Goal: Book appointment/travel/reservation

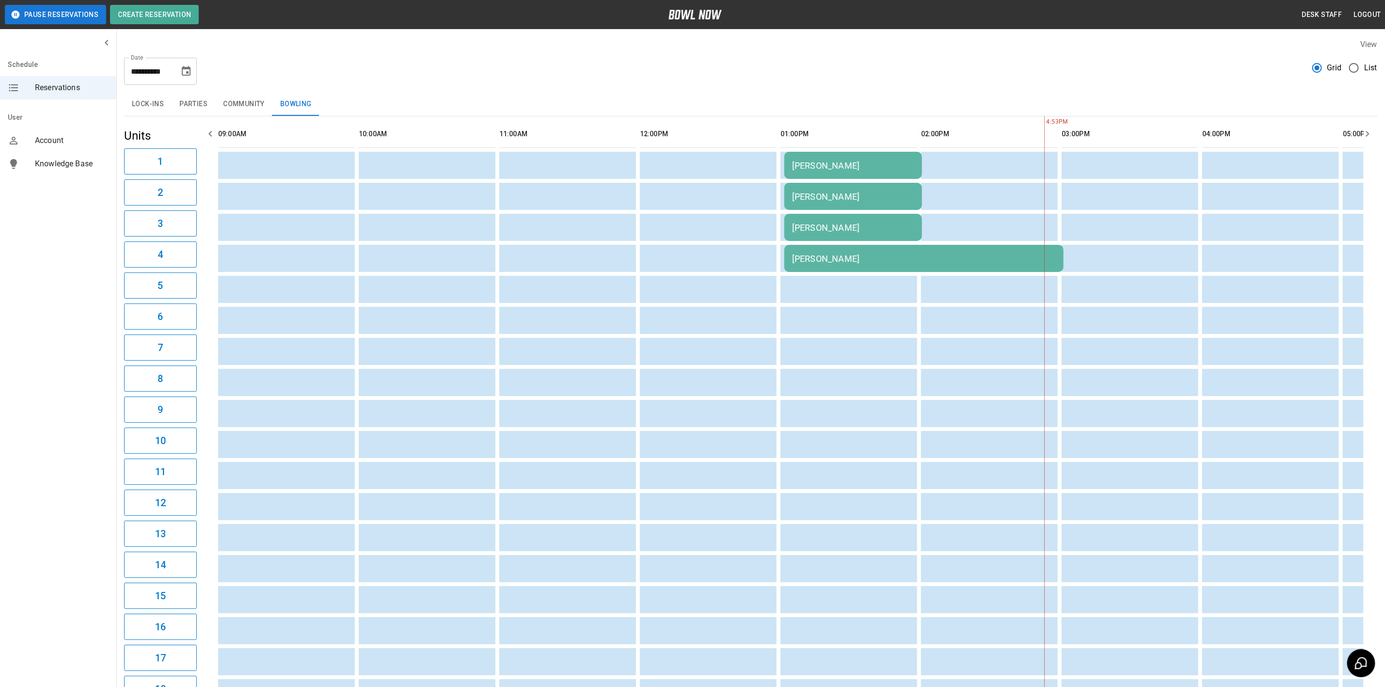
scroll to position [0, 1153]
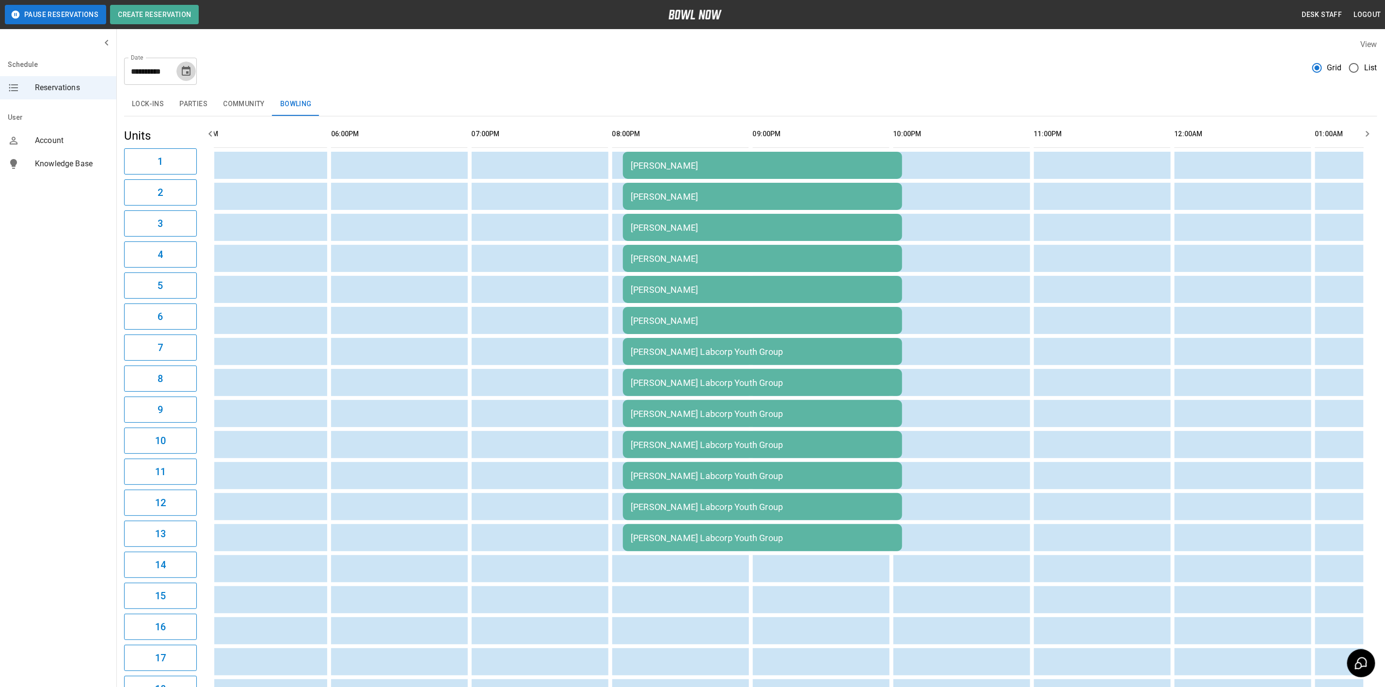
click at [185, 66] on icon "Choose date, selected date is Oct 10, 2025" at bounding box center [186, 71] width 12 height 12
click at [206, 160] on button "11" at bounding box center [206, 158] width 17 height 17
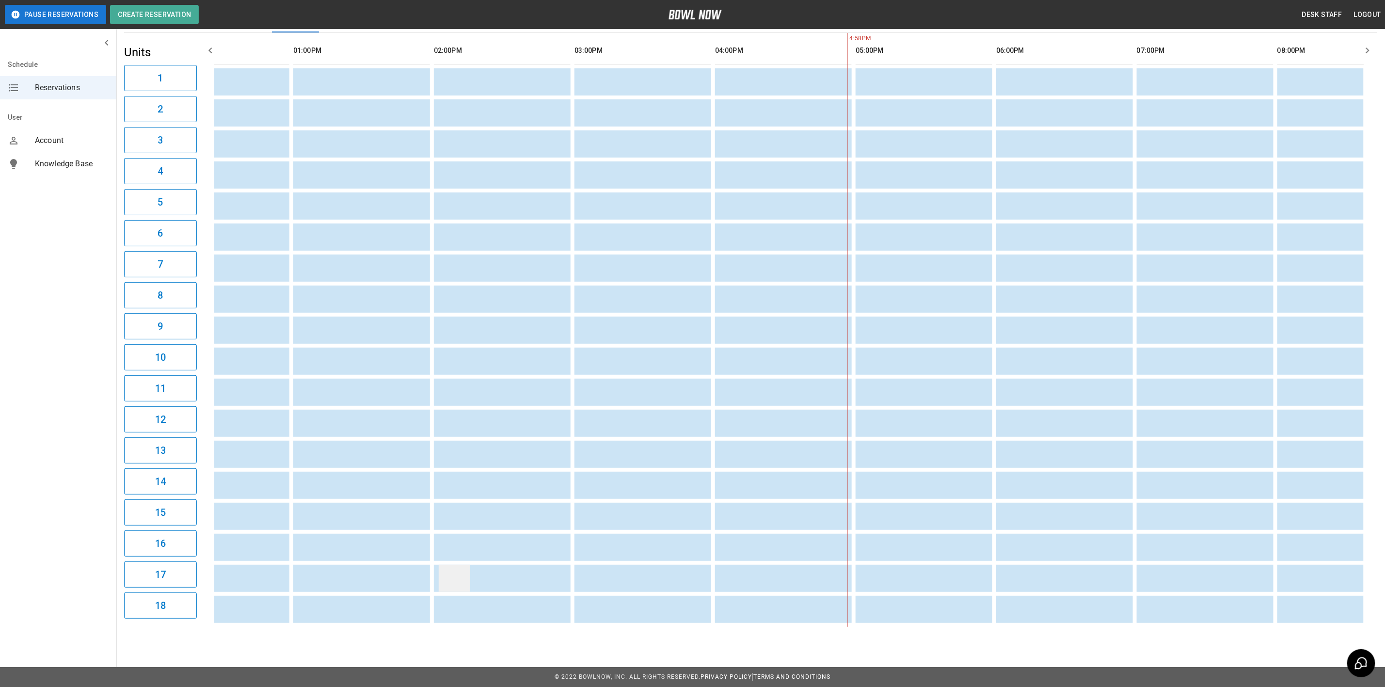
scroll to position [0, 445]
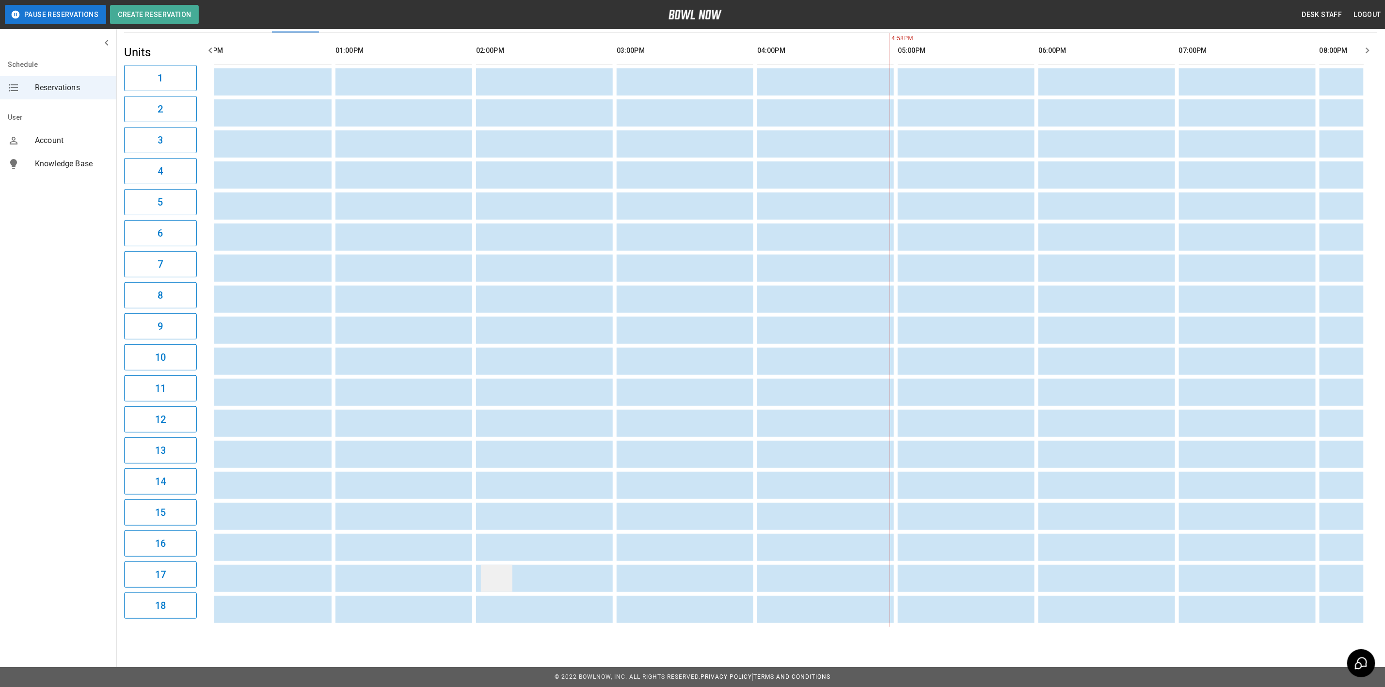
drag, startPoint x: 769, startPoint y: 616, endPoint x: 502, endPoint y: 563, distance: 271.8
click at [515, 599] on table "sticky table" at bounding box center [974, 330] width 2411 height 594
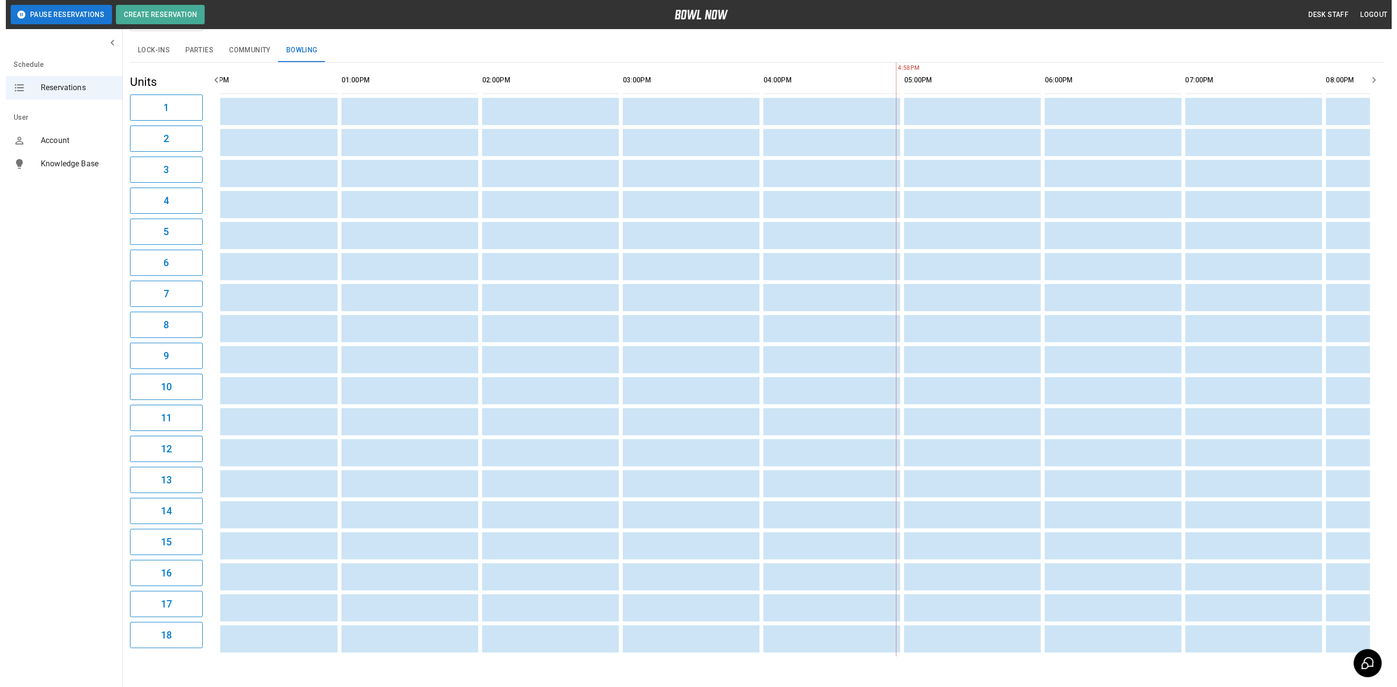
scroll to position [0, 0]
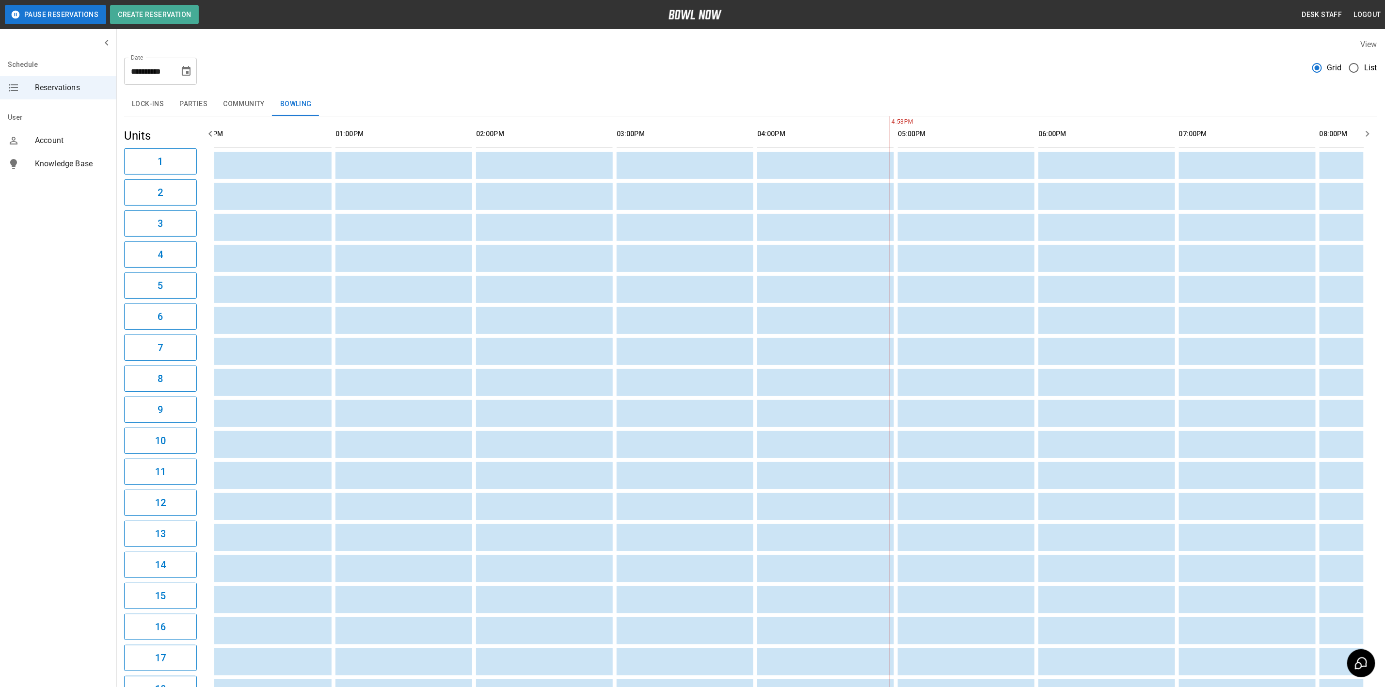
click at [193, 96] on button "Parties" at bounding box center [194, 104] width 44 height 23
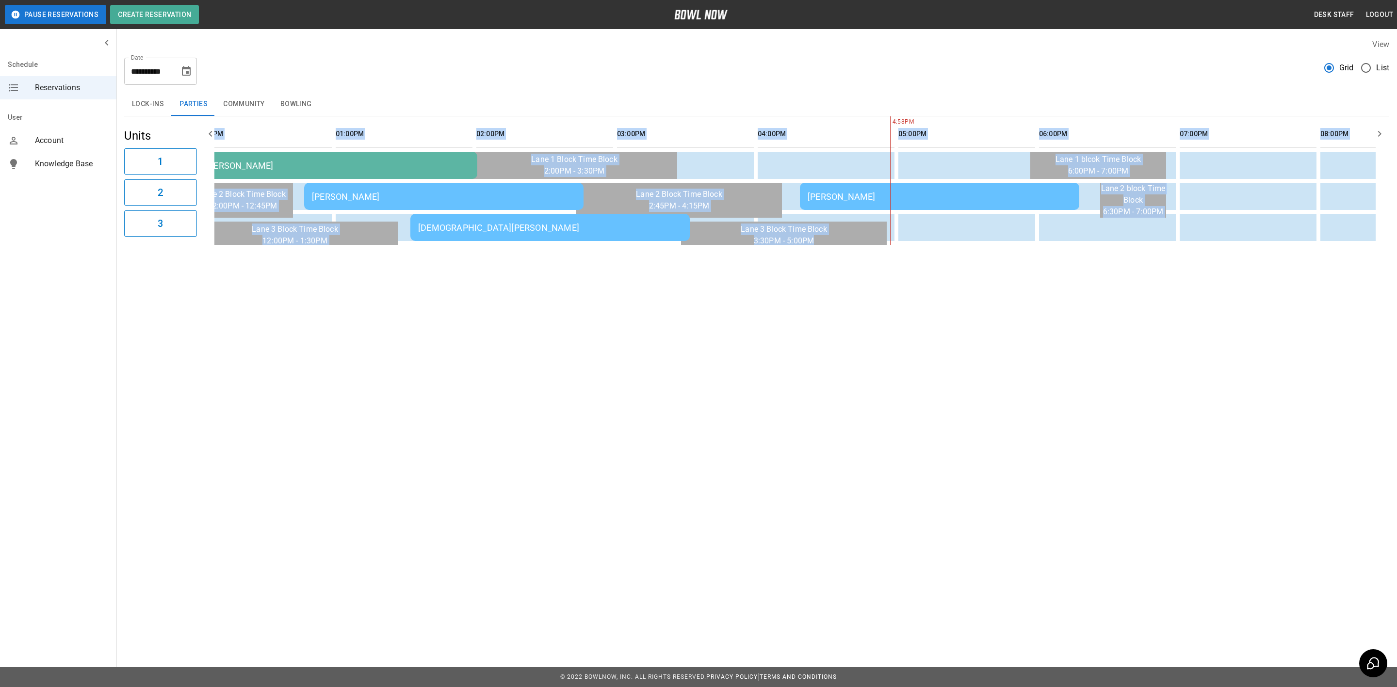
drag, startPoint x: 678, startPoint y: 257, endPoint x: 619, endPoint y: 250, distance: 59.6
click at [619, 250] on div "**********" at bounding box center [756, 142] width 1280 height 222
click at [634, 294] on div "**********" at bounding box center [698, 152] width 1397 height 305
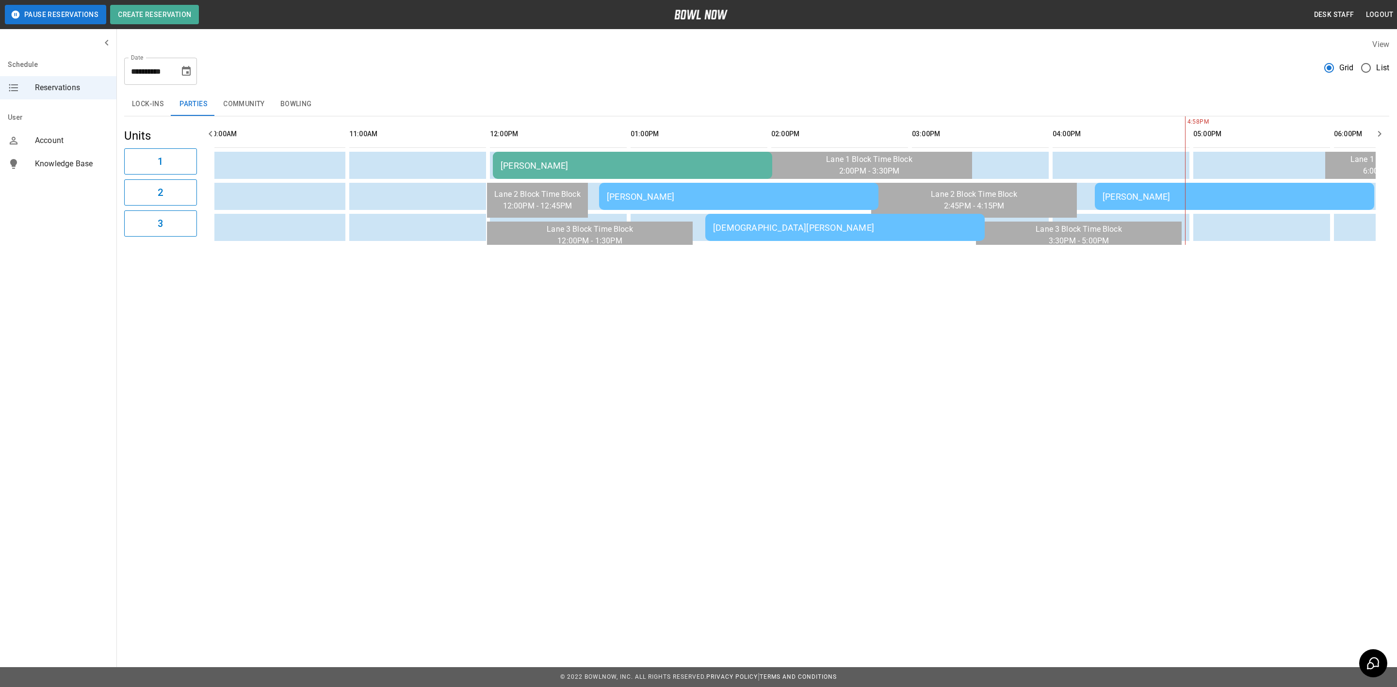
scroll to position [0, 140]
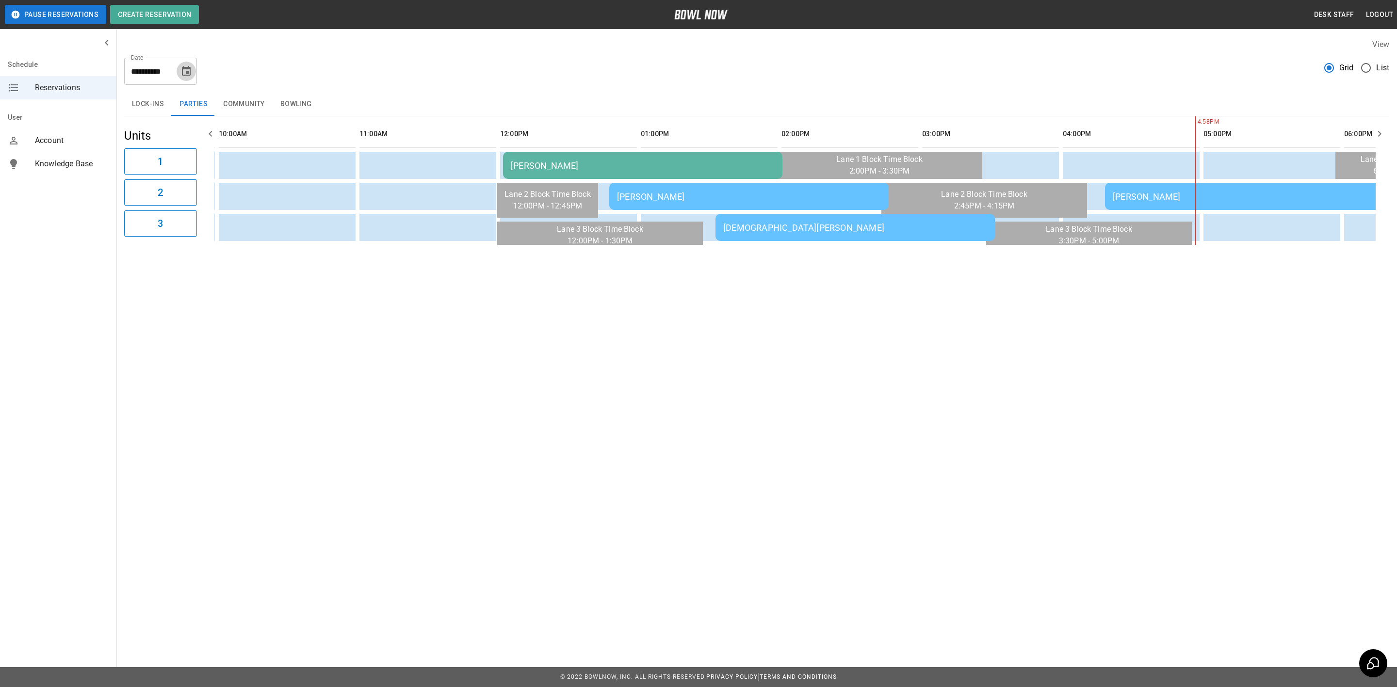
click at [188, 74] on icon "Choose date, selected date is Oct 11, 2025" at bounding box center [186, 71] width 12 height 12
click at [85, 176] on button "12" at bounding box center [89, 177] width 17 height 17
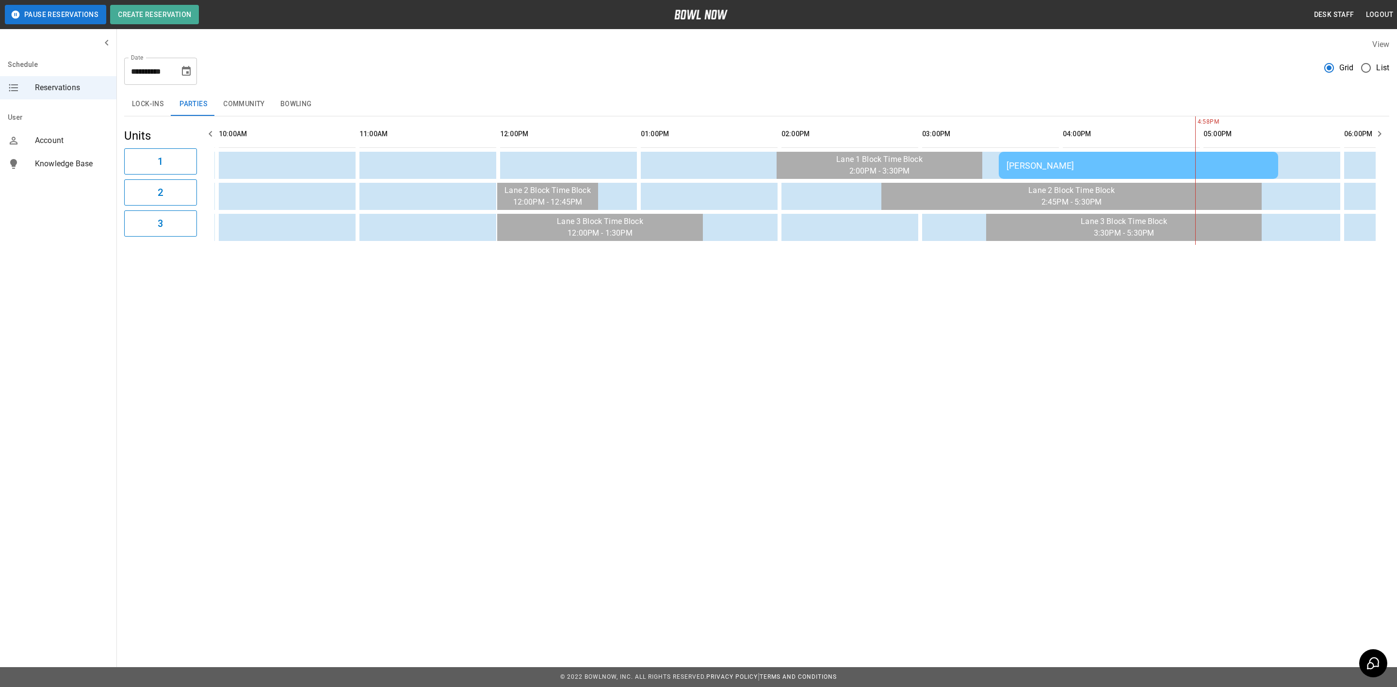
click at [1071, 165] on div "[PERSON_NAME]" at bounding box center [1138, 166] width 264 height 10
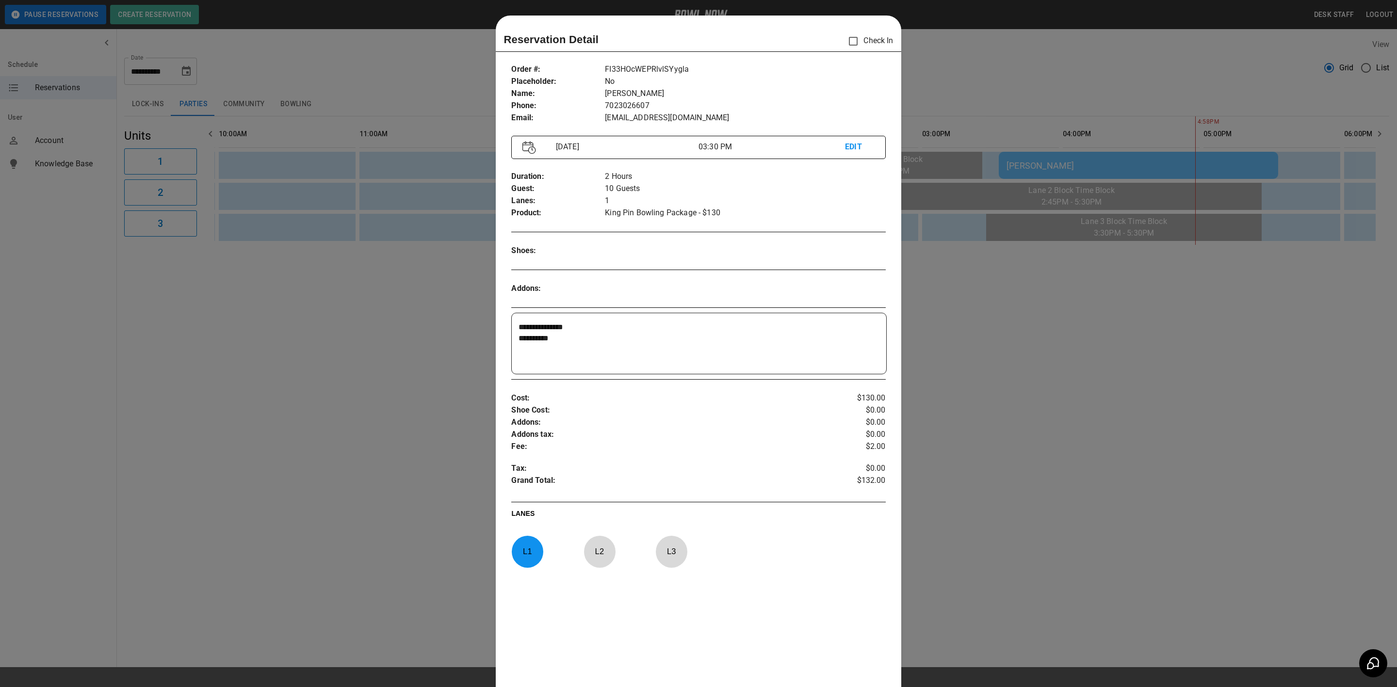
scroll to position [15, 0]
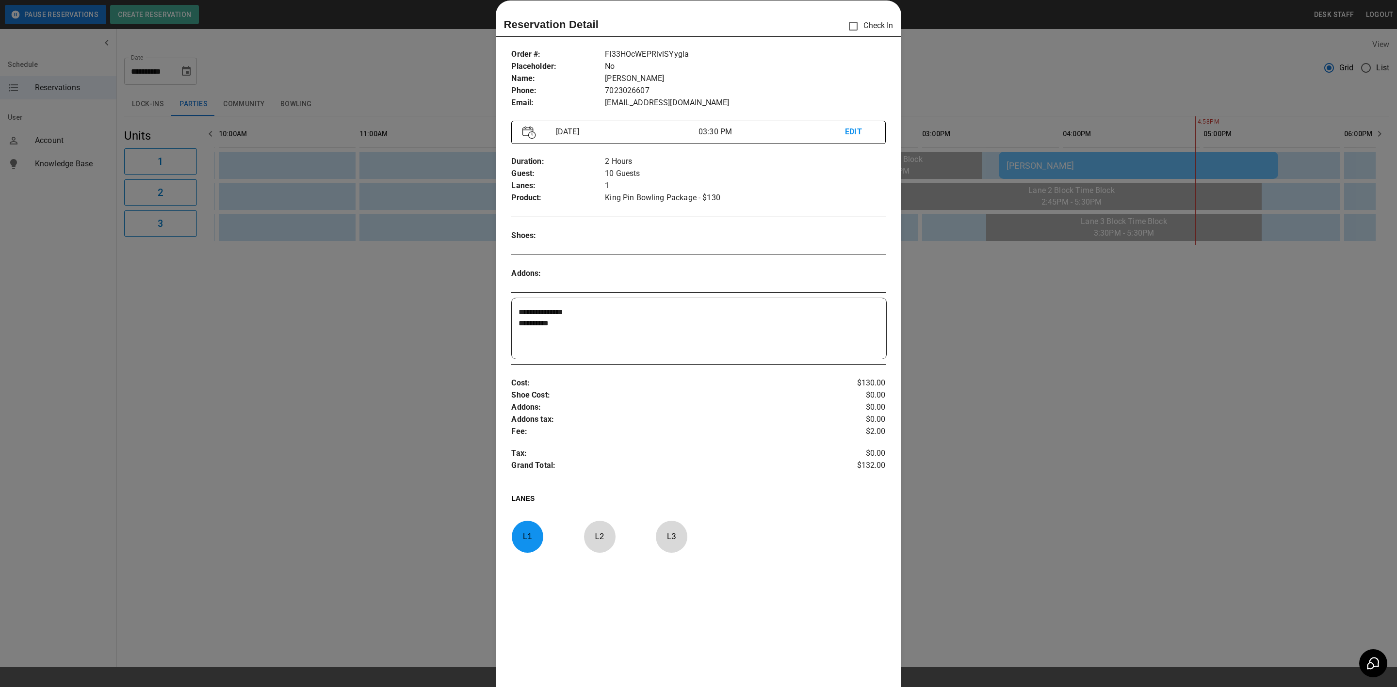
click at [1020, 163] on div at bounding box center [698, 343] width 1397 height 687
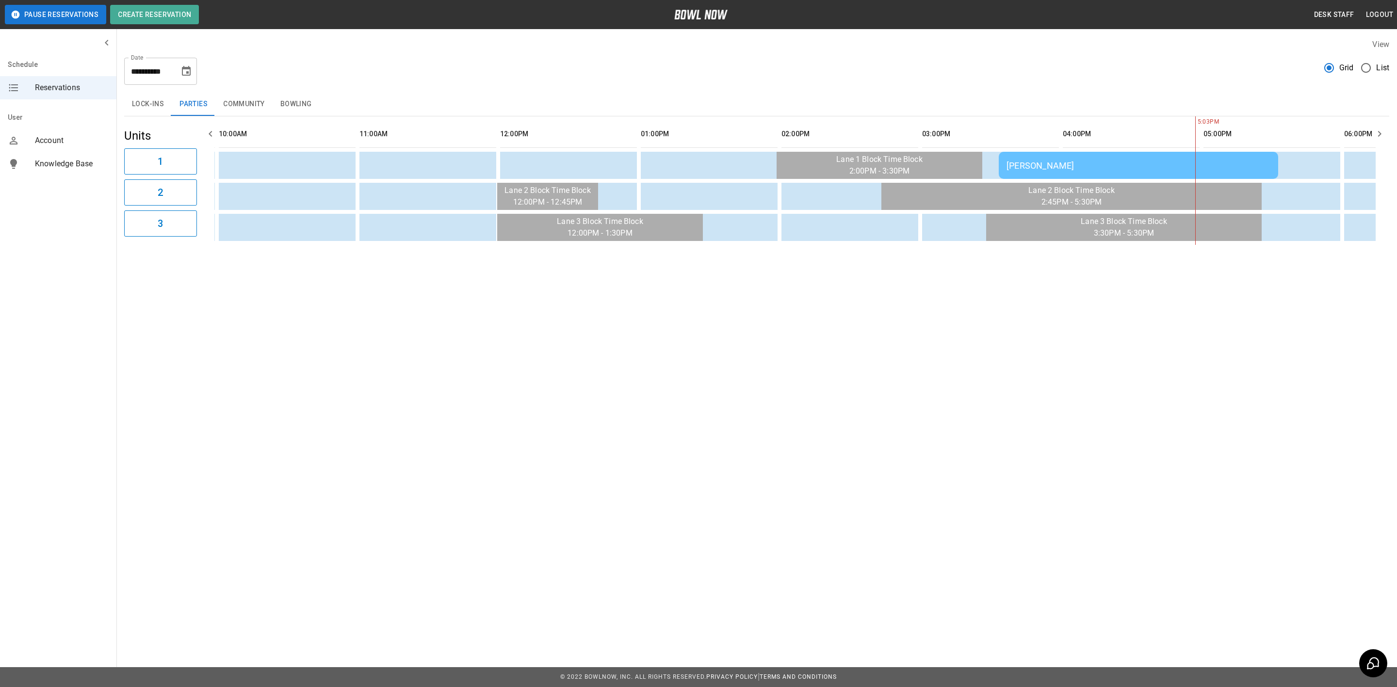
click at [190, 70] on icon "Choose date, selected date is Oct 12, 2025" at bounding box center [186, 71] width 9 height 10
click at [187, 158] on button "10" at bounding box center [186, 158] width 17 height 17
type input "**********"
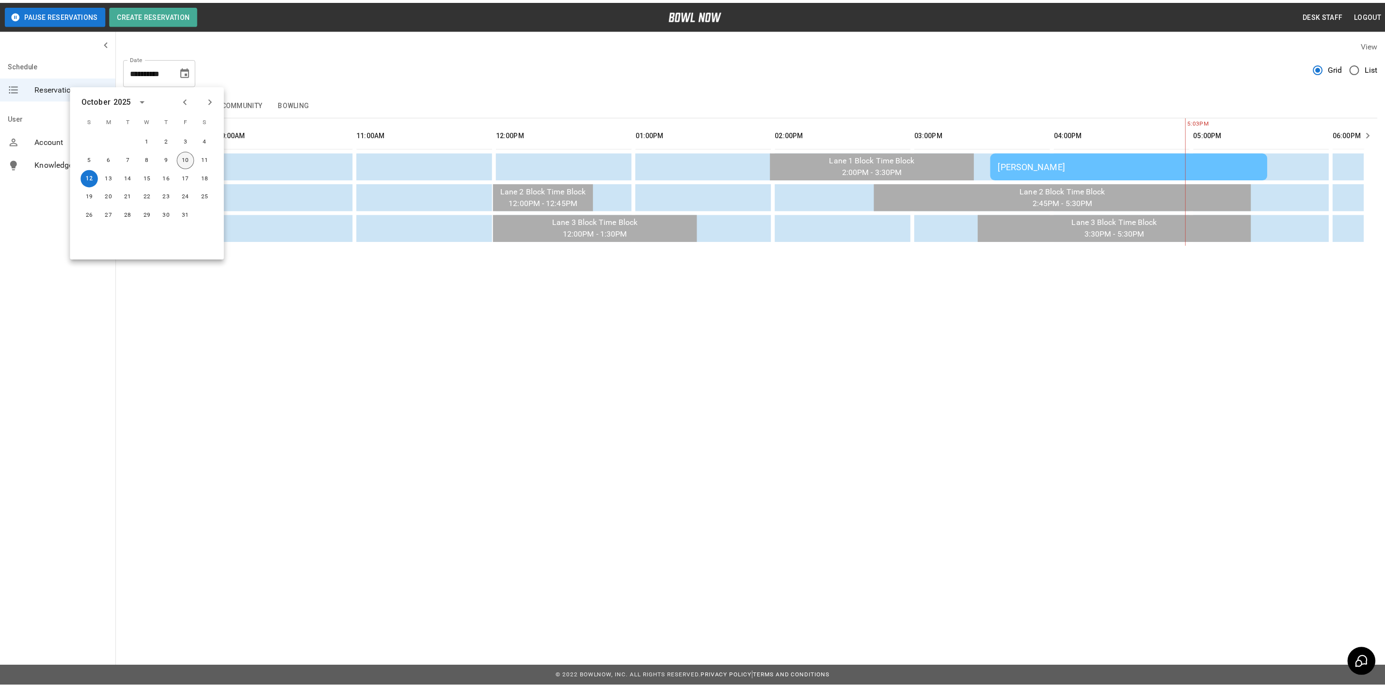
scroll to position [0, 1125]
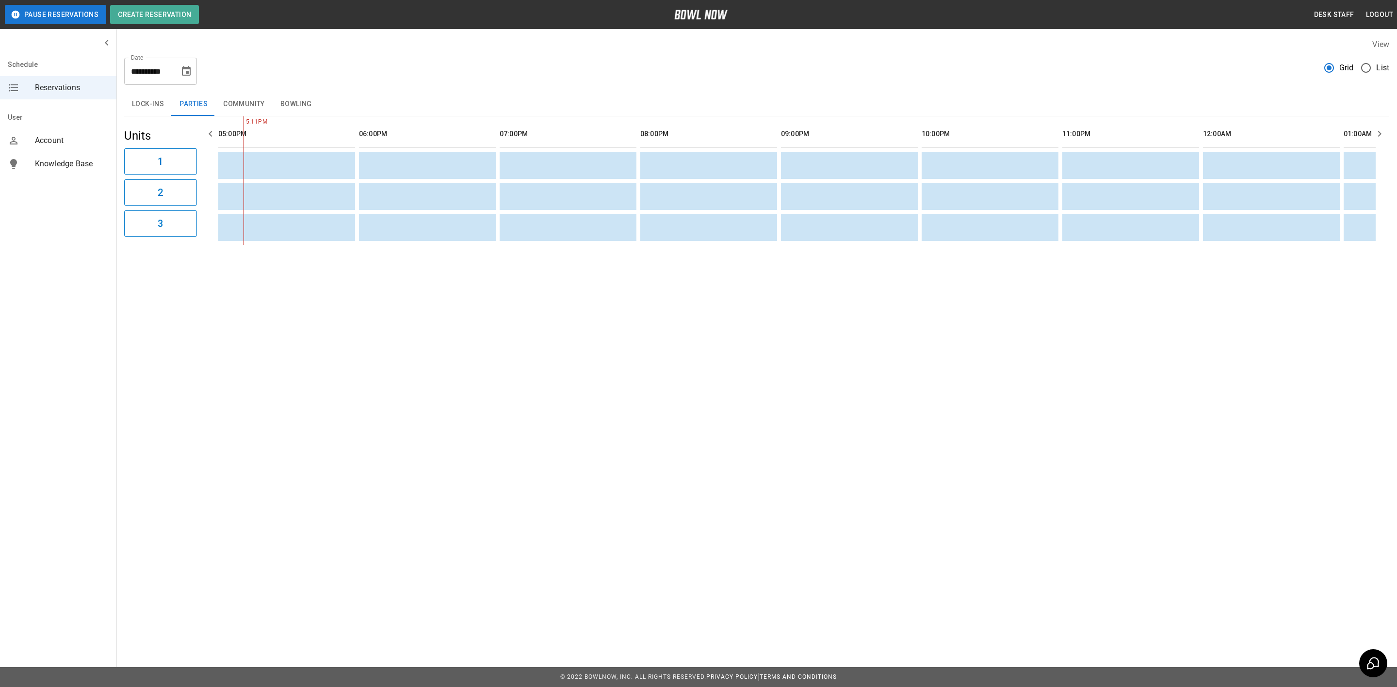
click at [298, 96] on button "Bowling" at bounding box center [296, 104] width 47 height 23
